Goal: Task Accomplishment & Management: Manage account settings

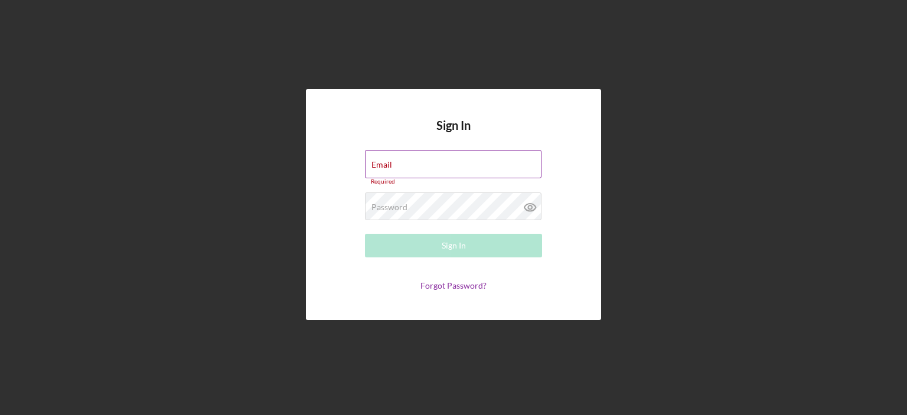
click at [432, 161] on div "Email Required" at bounding box center [453, 167] width 177 height 35
click at [437, 165] on input "Email" at bounding box center [453, 164] width 177 height 28
type input "[EMAIL_ADDRESS][DOMAIN_NAME]"
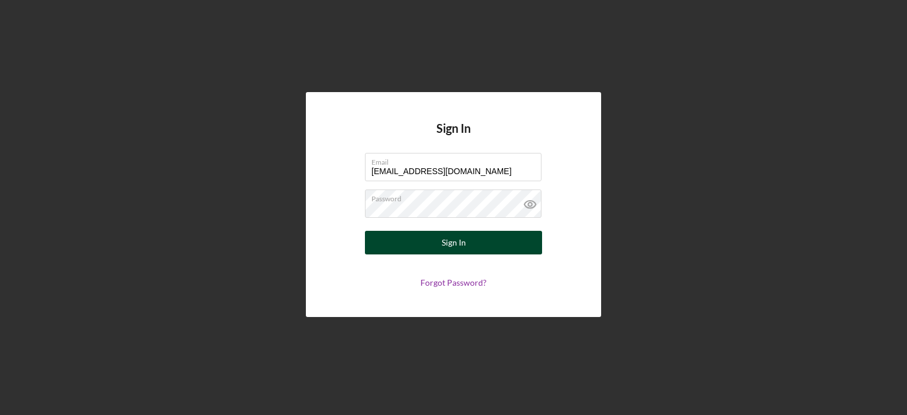
click at [460, 242] on div "Sign In" at bounding box center [454, 243] width 24 height 24
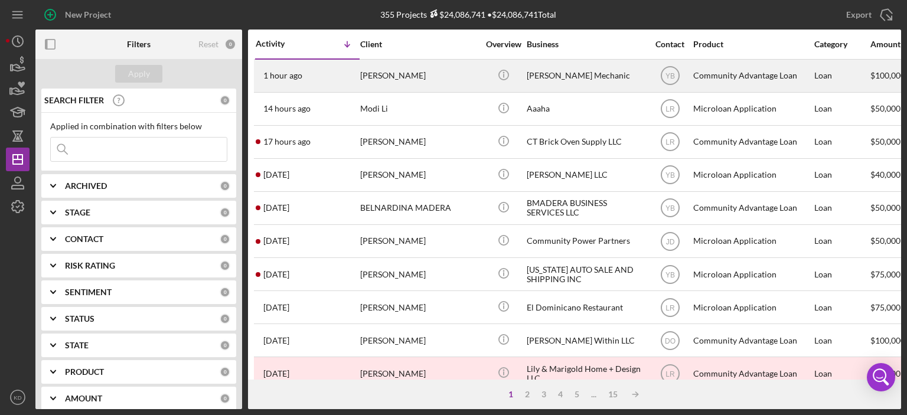
click at [539, 77] on div "[PERSON_NAME] Mechanic" at bounding box center [586, 75] width 118 height 31
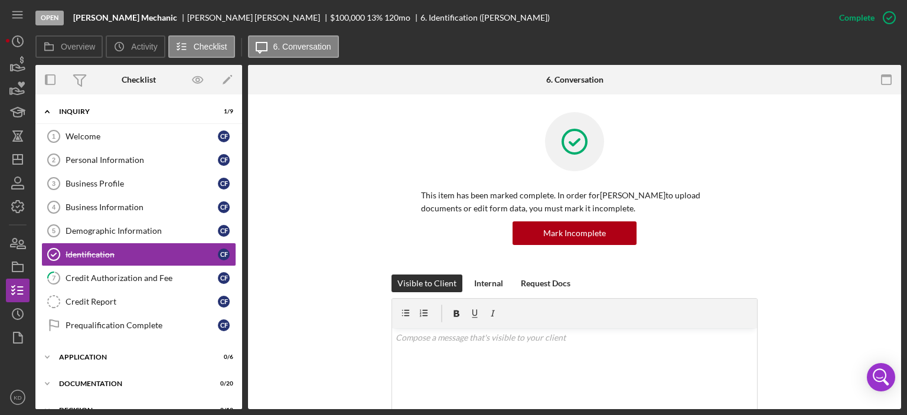
scroll to position [1, 0]
click at [141, 272] on div "Credit Authorization and Fee" at bounding box center [142, 276] width 152 height 9
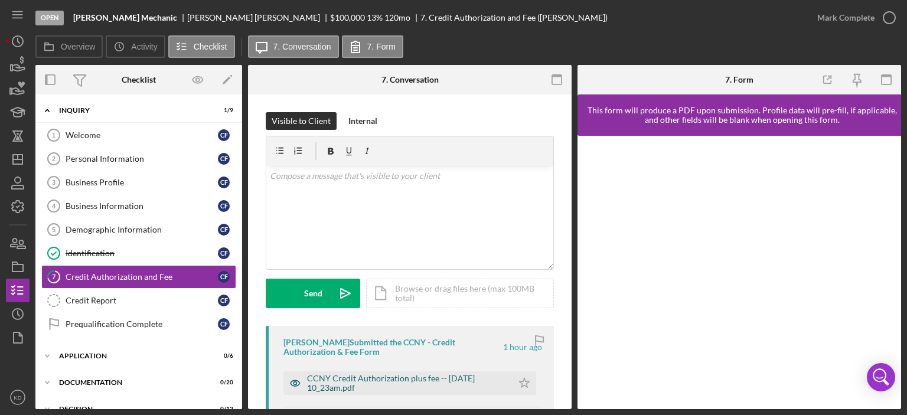
click at [399, 380] on div "CCNY Credit Authorization plus fee -- 2025-09-19 10_23am.pdf" at bounding box center [407, 383] width 200 height 19
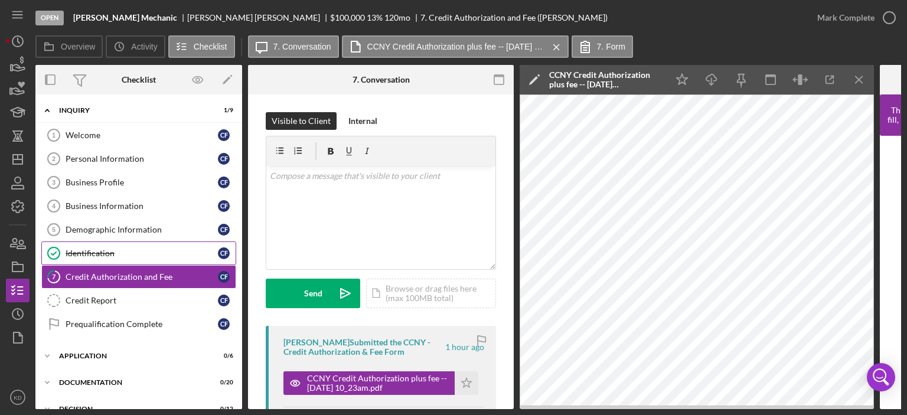
click at [89, 250] on div "Identification" at bounding box center [142, 253] width 152 height 9
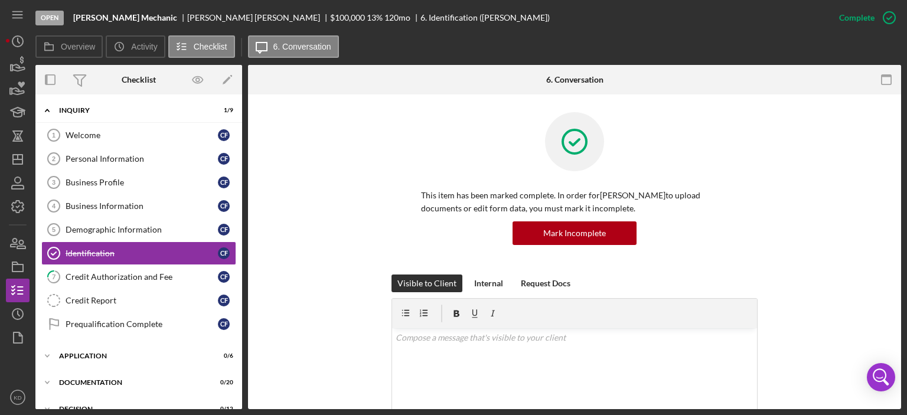
scroll to position [276, 0]
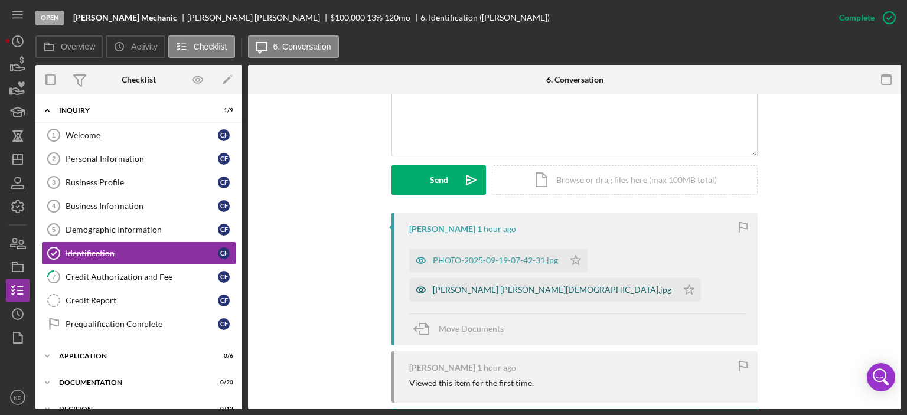
click at [483, 285] on div "Carlos Fernandez Rosario Green card.jpg" at bounding box center [552, 289] width 239 height 9
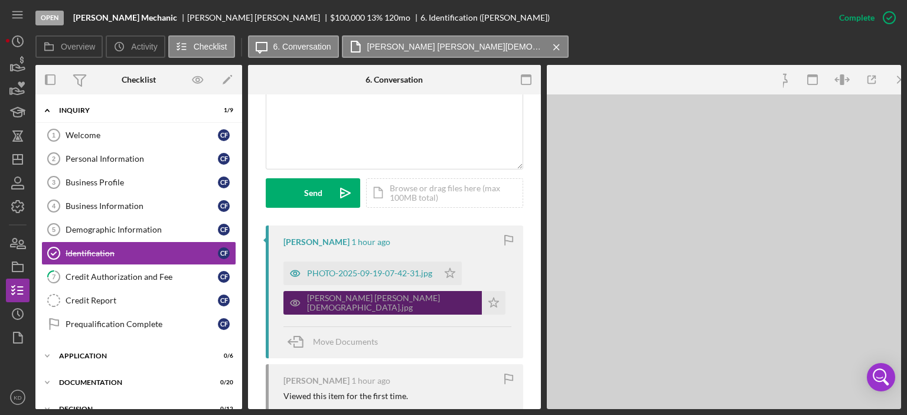
scroll to position [289, 0]
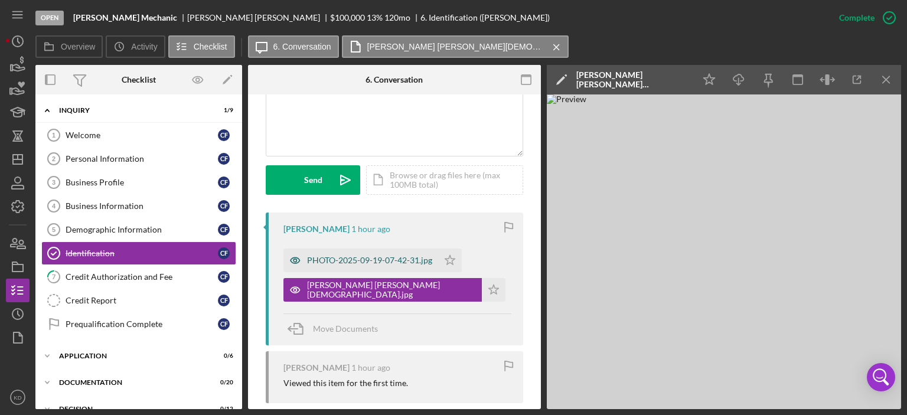
click at [392, 269] on div "PHOTO-2025-09-19-07-42-31.jpg" at bounding box center [361, 261] width 155 height 24
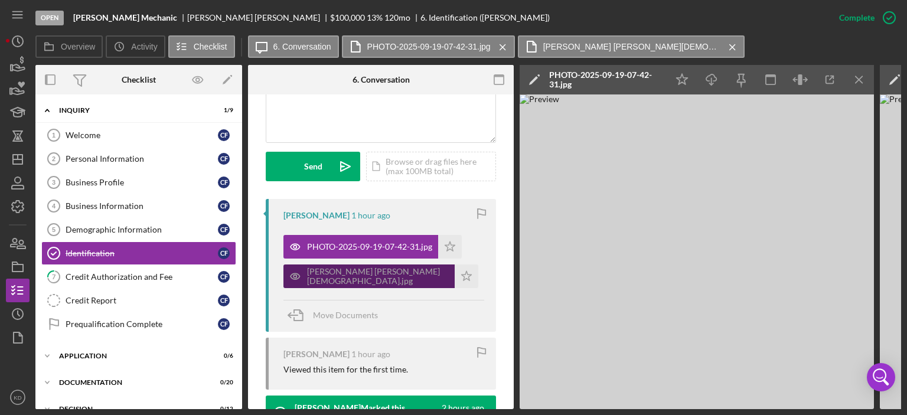
click at [395, 286] on div "Carlos Fernandez Rosario Green card.jpg" at bounding box center [378, 276] width 142 height 19
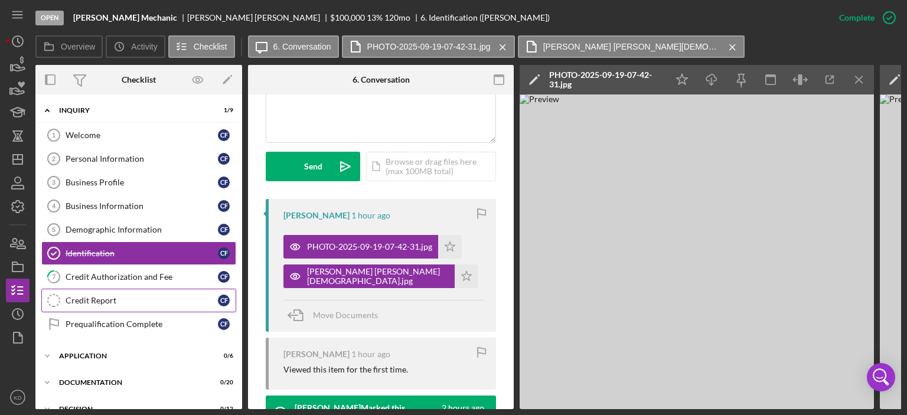
click at [85, 301] on div "Credit Report" at bounding box center [142, 300] width 152 height 9
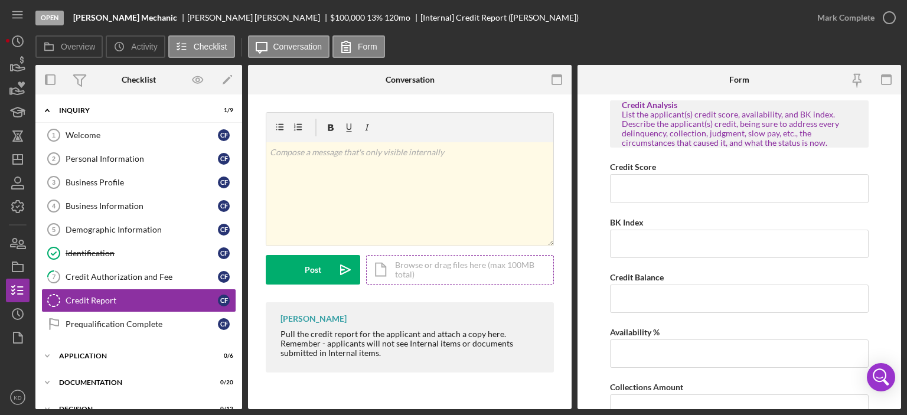
click at [428, 262] on div "Icon/Document Browse or drag files here (max 100MB total) Tap to choose files o…" at bounding box center [460, 270] width 188 height 30
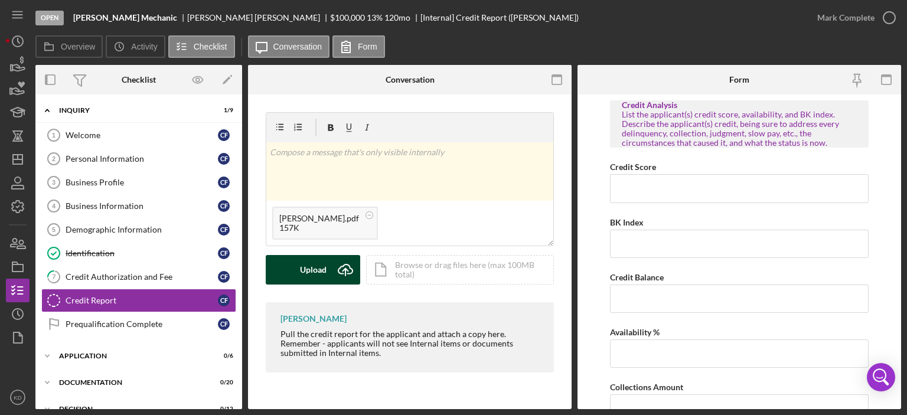
click at [293, 269] on button "Upload Icon/Upload" at bounding box center [313, 270] width 95 height 30
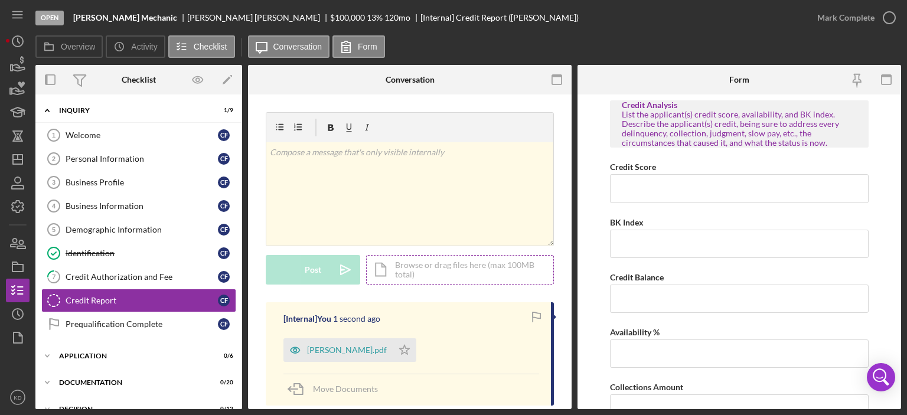
click at [453, 268] on div "Icon/Document Browse or drag files here (max 100MB total) Tap to choose files o…" at bounding box center [460, 270] width 188 height 30
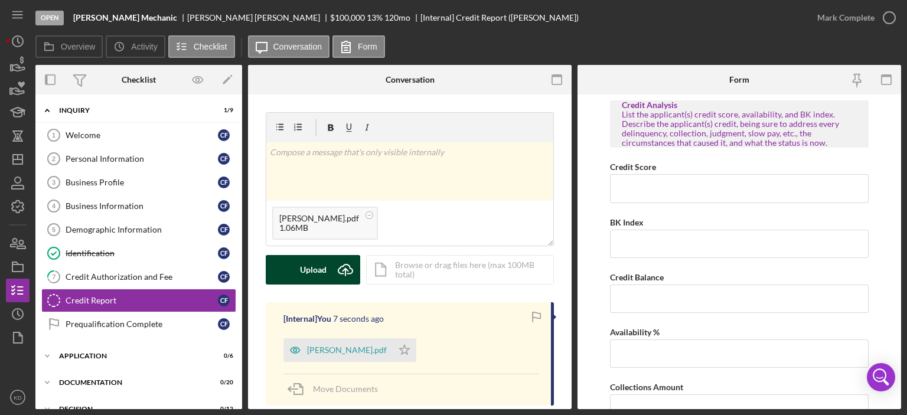
click at [304, 269] on div "Upload" at bounding box center [313, 270] width 27 height 30
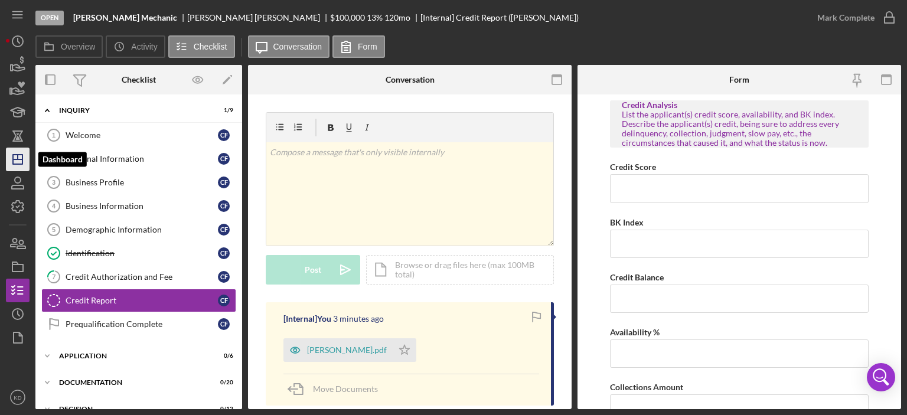
click at [18, 159] on line "button" at bounding box center [18, 157] width 0 height 5
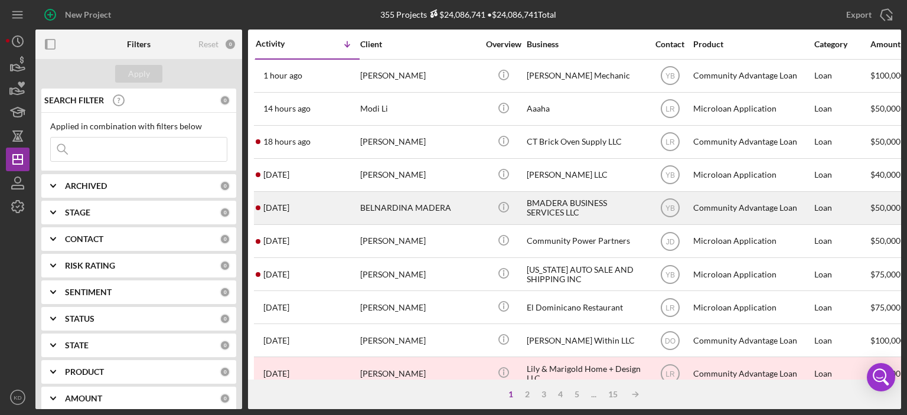
click at [530, 204] on div "BMADERA BUSINESS SERVICES LLC" at bounding box center [586, 208] width 118 height 31
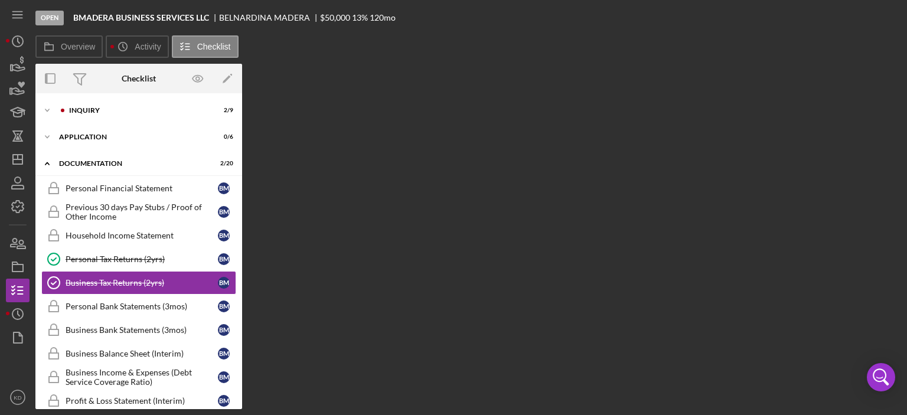
scroll to position [30, 0]
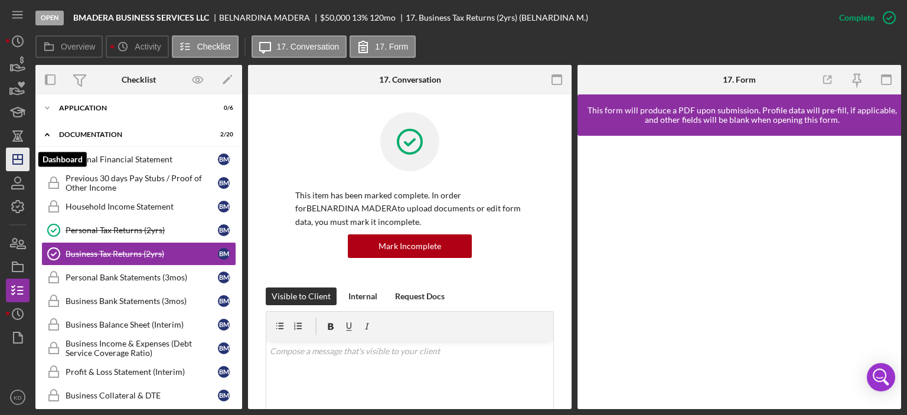
click at [21, 169] on icon "Icon/Dashboard" at bounding box center [18, 160] width 30 height 30
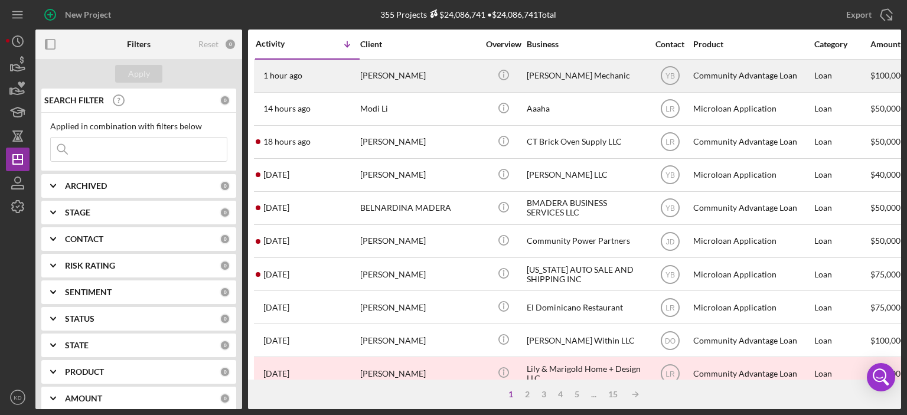
click at [562, 77] on div "[PERSON_NAME] Mechanic" at bounding box center [586, 75] width 118 height 31
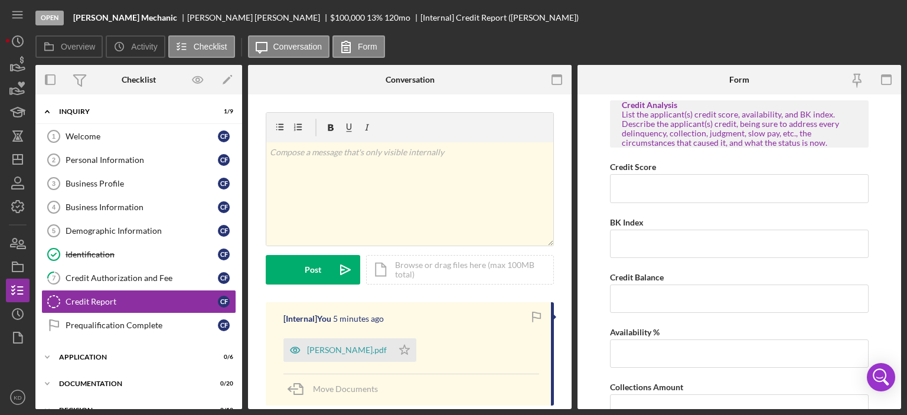
scroll to position [47, 0]
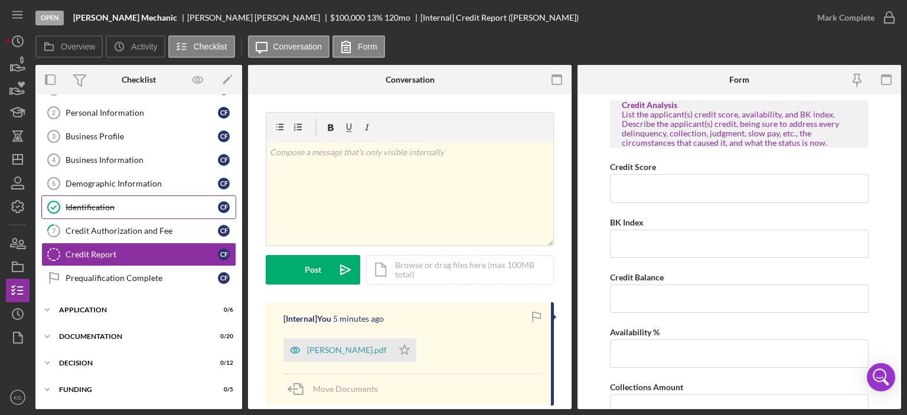
click at [83, 206] on div "Identification" at bounding box center [142, 207] width 152 height 9
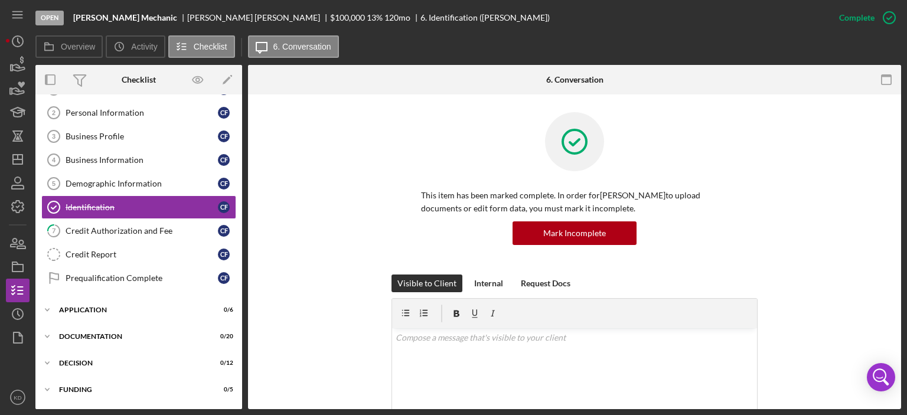
scroll to position [276, 0]
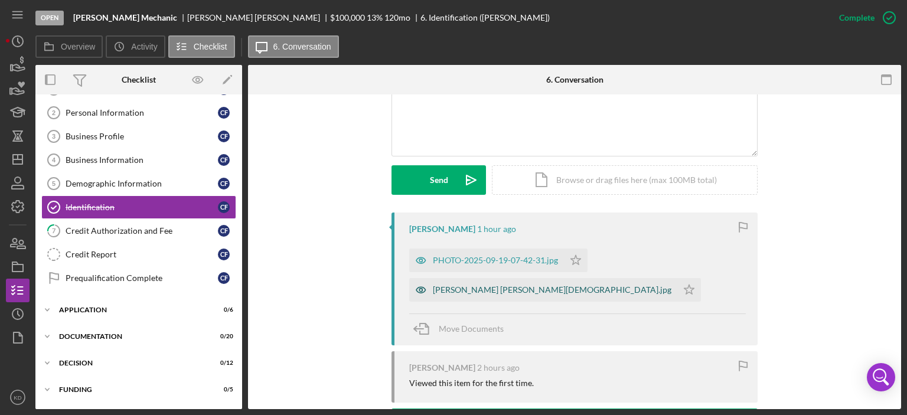
click at [517, 289] on div "Carlos Fernandez Rosario Green card.jpg" at bounding box center [552, 289] width 239 height 9
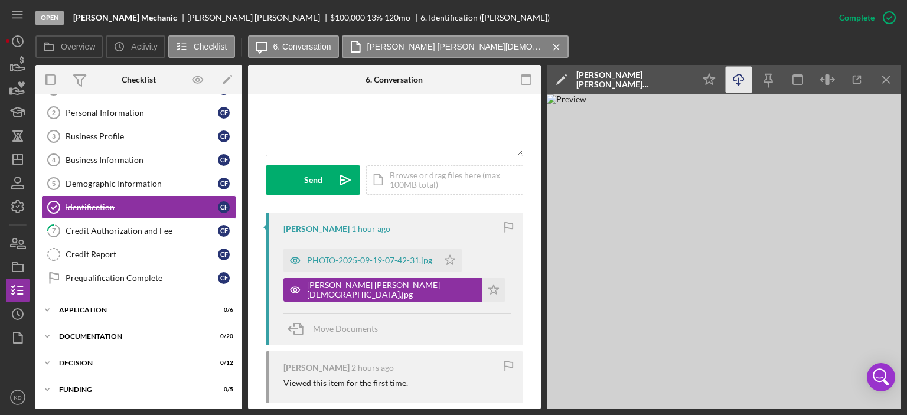
click at [739, 77] on icon "Icon/Download" at bounding box center [739, 80] width 27 height 27
click at [345, 258] on div "PHOTO-2025-09-19-07-42-31.jpg" at bounding box center [369, 260] width 125 height 9
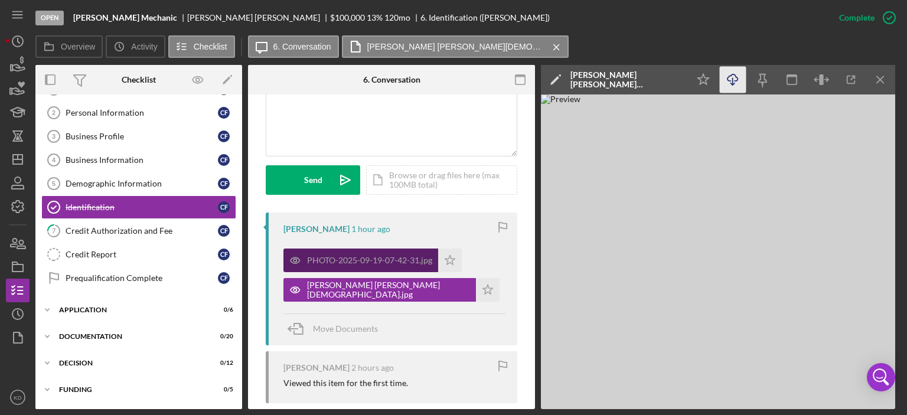
scroll to position [302, 0]
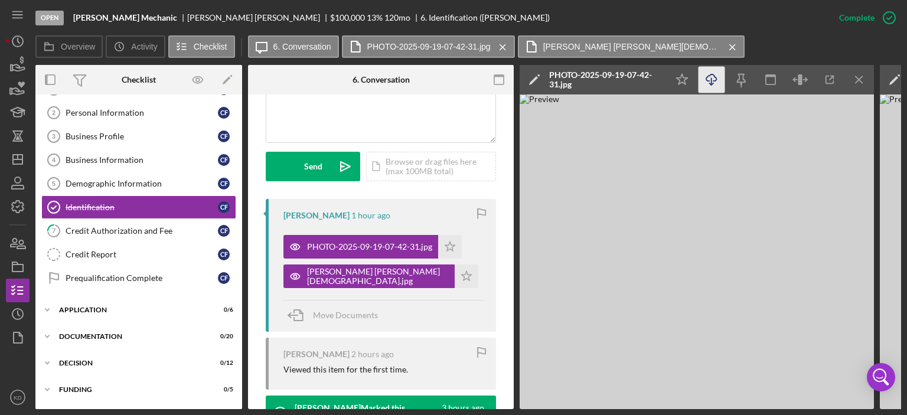
click at [711, 82] on icon "Icon/Download" at bounding box center [712, 80] width 27 height 27
click at [139, 226] on div "Credit Authorization and Fee" at bounding box center [142, 230] width 152 height 9
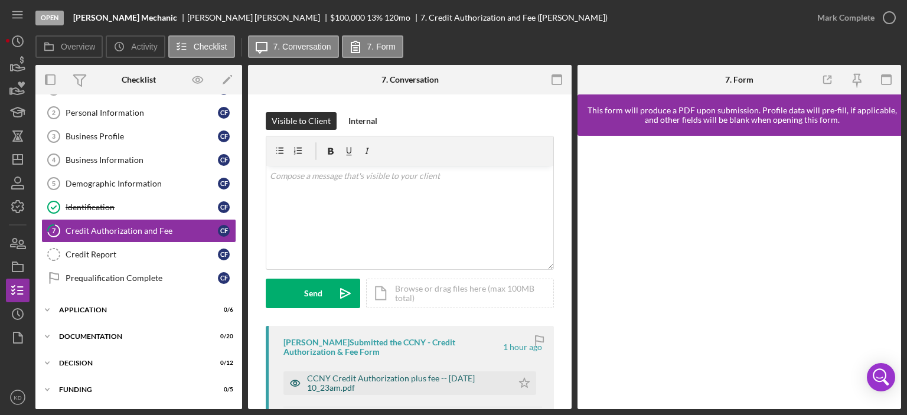
click at [429, 381] on div "CCNY Credit Authorization plus fee -- 2025-09-19 10_23am.pdf" at bounding box center [407, 383] width 200 height 19
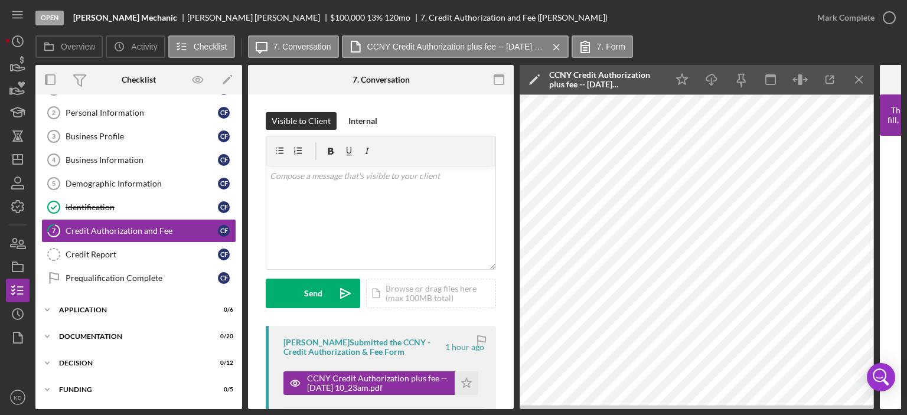
click at [238, 115] on div "Welcome 1 Welcome C F Personal Information 2 Personal Information C F Business …" at bounding box center [138, 186] width 207 height 219
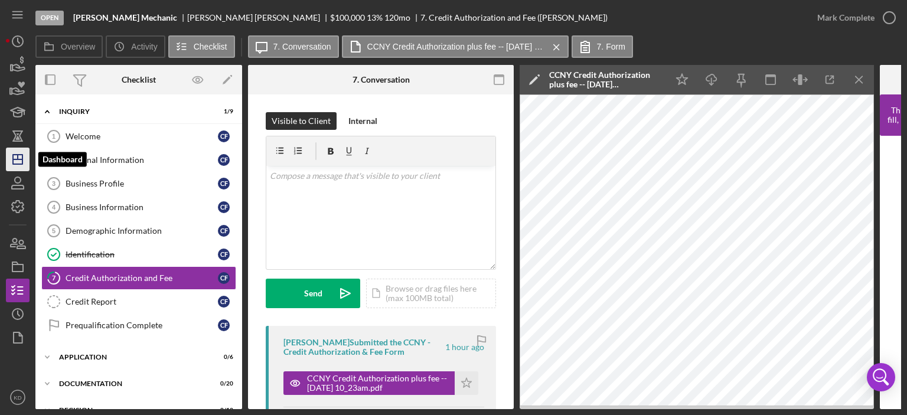
click at [21, 158] on icon "Icon/Dashboard" at bounding box center [18, 160] width 30 height 30
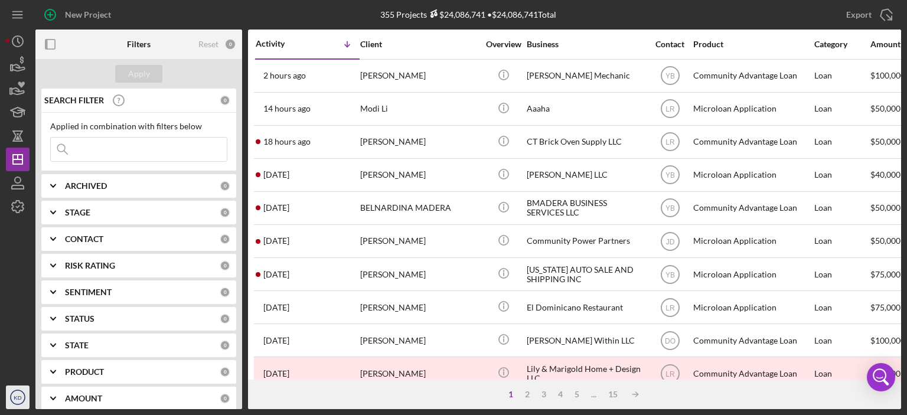
click at [14, 396] on text "KD" at bounding box center [18, 398] width 8 height 6
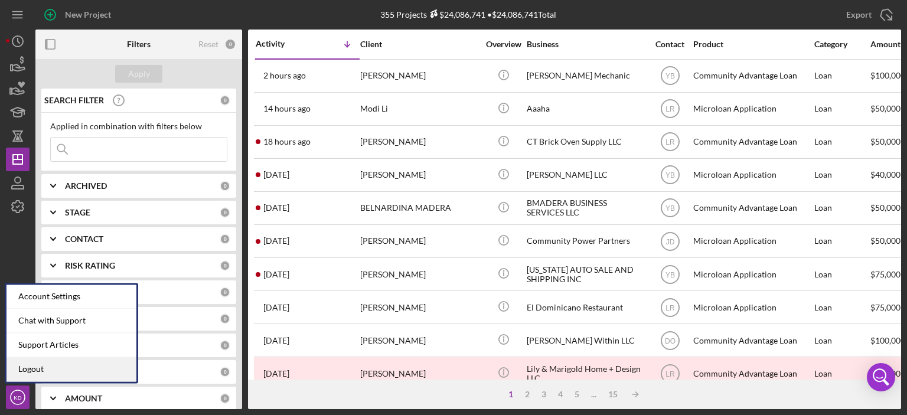
click at [21, 370] on link "Logout" at bounding box center [71, 369] width 130 height 24
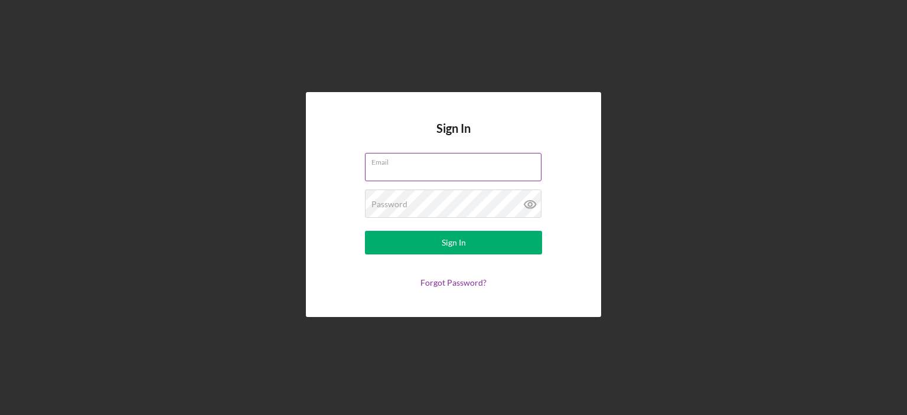
click at [430, 163] on div "Email" at bounding box center [453, 168] width 177 height 30
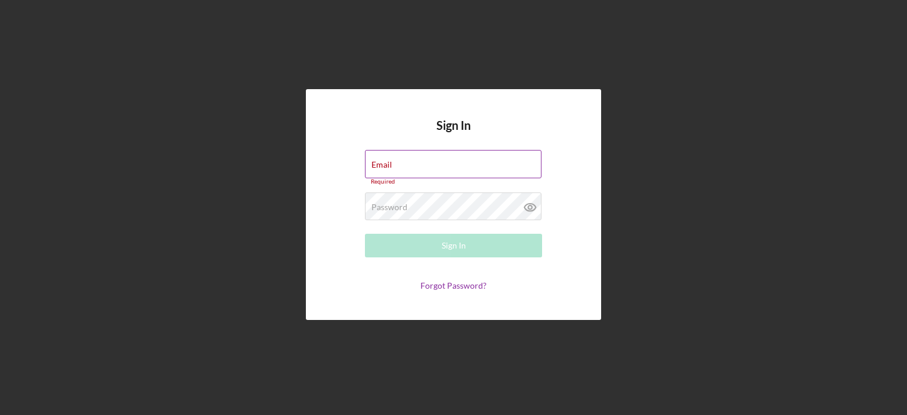
click at [431, 168] on input "Email" at bounding box center [453, 164] width 177 height 28
type input "[EMAIL_ADDRESS][DOMAIN_NAME]"
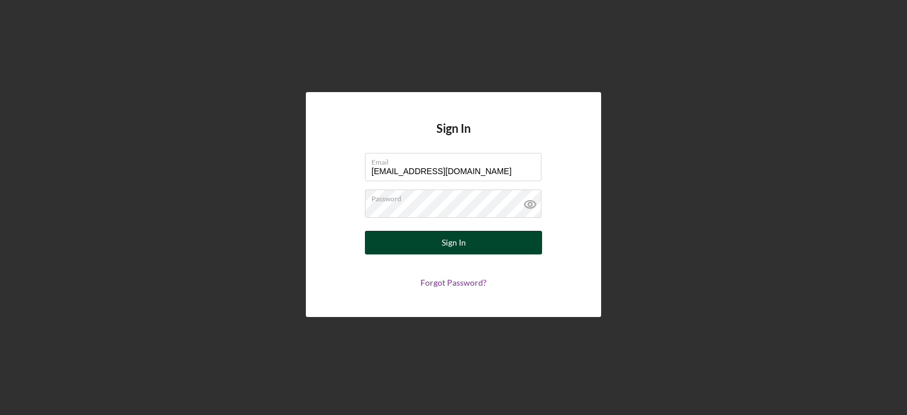
click at [441, 240] on button "Sign In" at bounding box center [453, 243] width 177 height 24
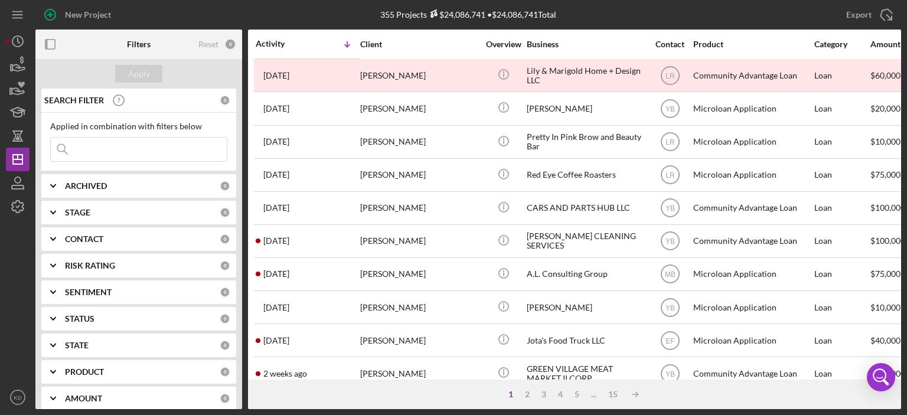
scroll to position [522, 0]
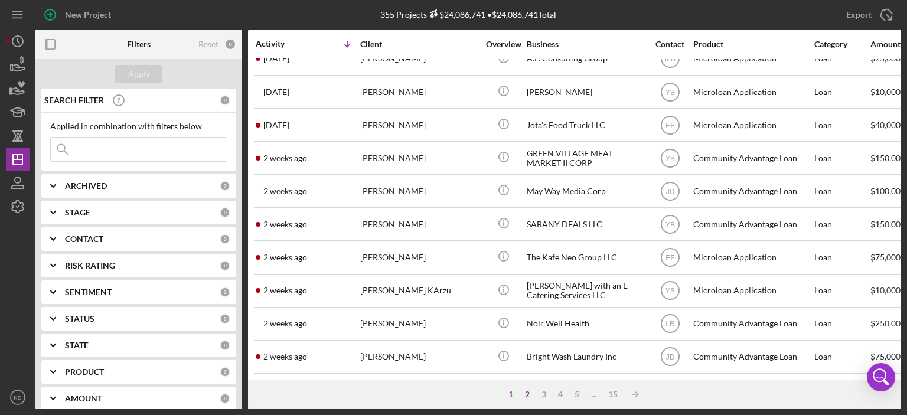
click at [526, 393] on div "2" at bounding box center [527, 394] width 17 height 9
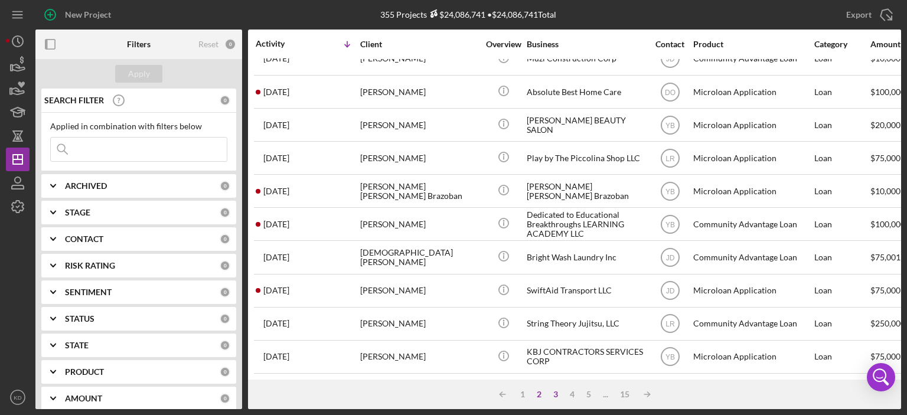
click at [557, 392] on div "3" at bounding box center [556, 394] width 17 height 9
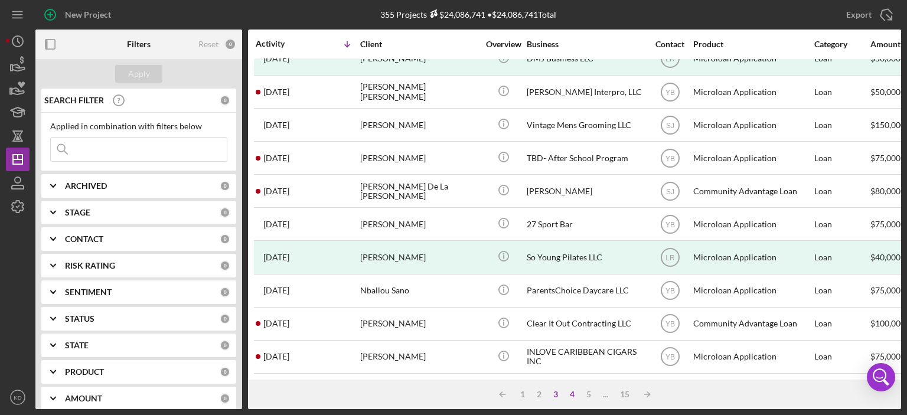
click at [572, 395] on div "4" at bounding box center [572, 394] width 17 height 9
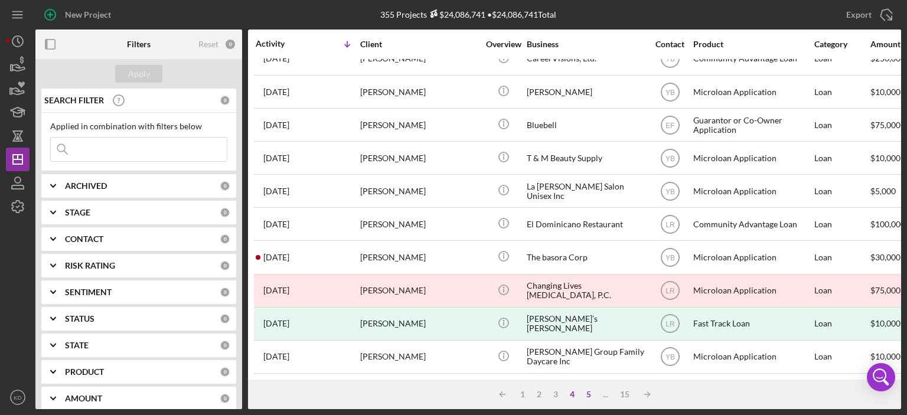
click at [590, 395] on div "5" at bounding box center [589, 394] width 17 height 9
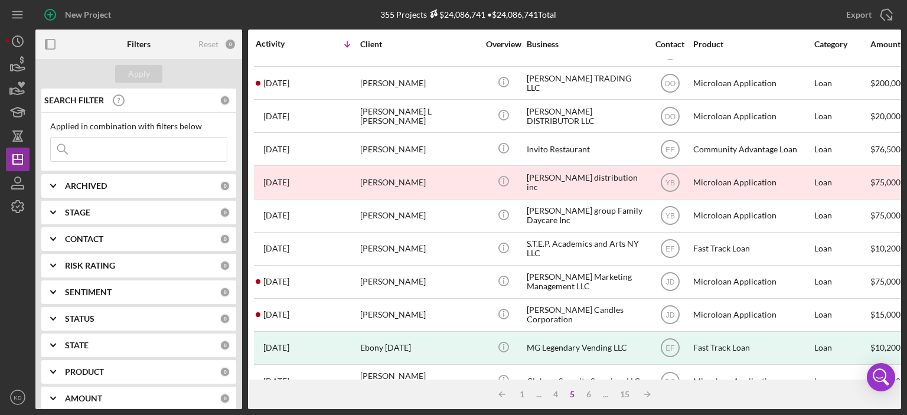
scroll to position [0, 0]
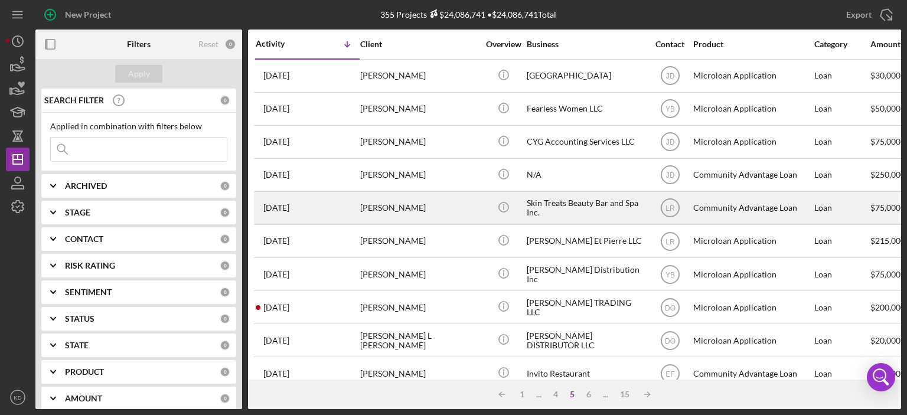
click at [391, 204] on div "[PERSON_NAME]" at bounding box center [419, 208] width 118 height 31
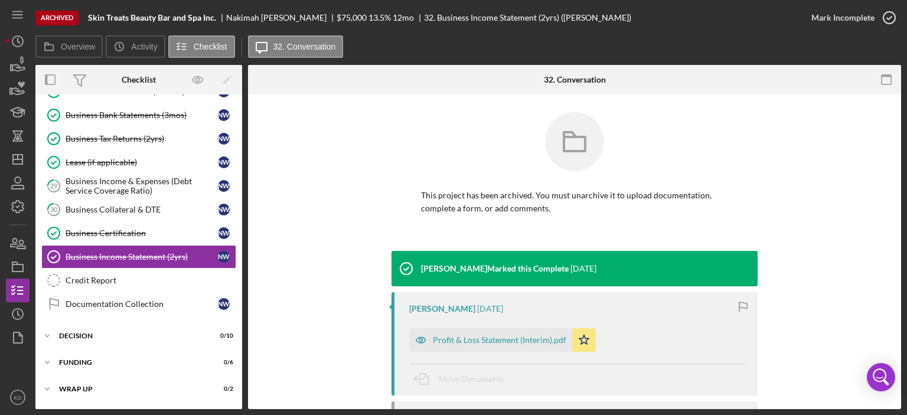
scroll to position [359, 0]
click at [17, 396] on text "KD" at bounding box center [18, 398] width 8 height 6
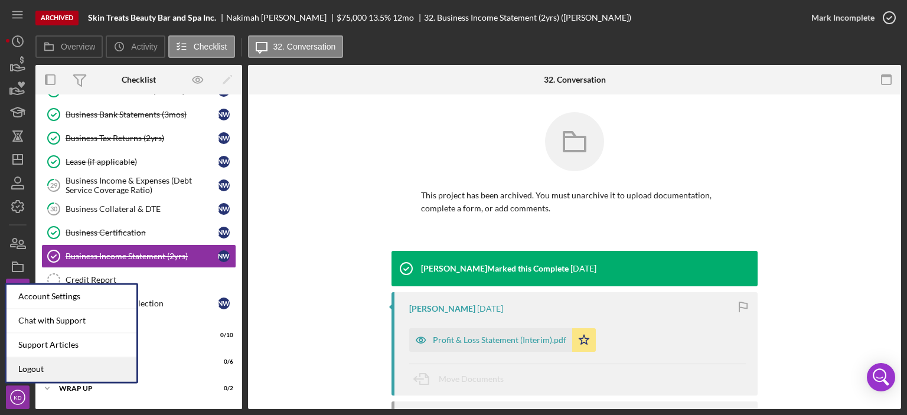
click at [22, 370] on link "Logout" at bounding box center [71, 369] width 130 height 24
